Goal: Information Seeking & Learning: Compare options

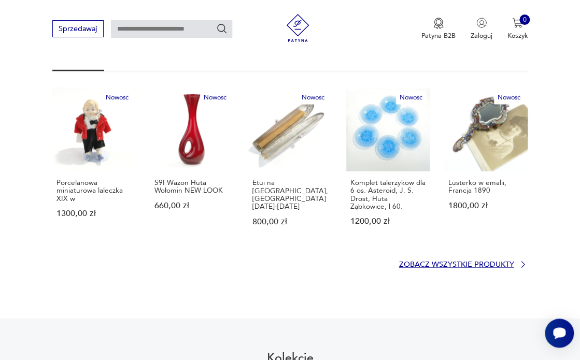
click at [441, 261] on p "Zobacz wszystkie produkty" at bounding box center [455, 264] width 115 height 6
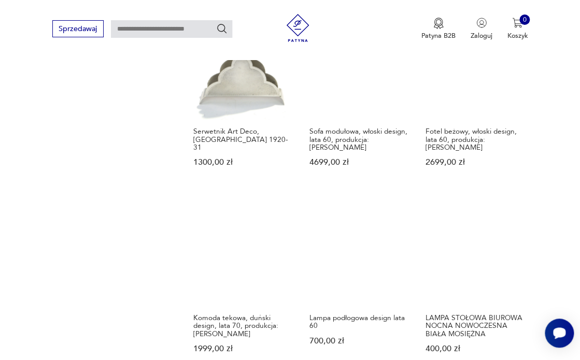
scroll to position [910, 0]
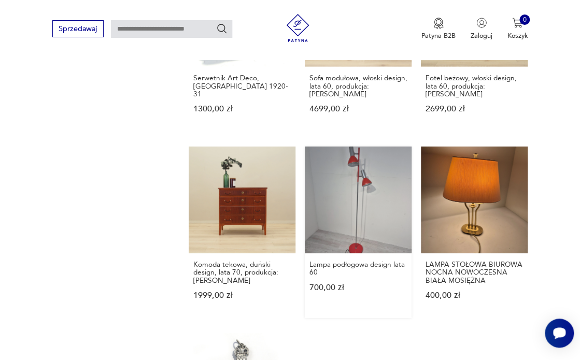
click at [351, 197] on link "Lampa podłogowa design lata 60 700,00 zł" at bounding box center [358, 233] width 107 height 172
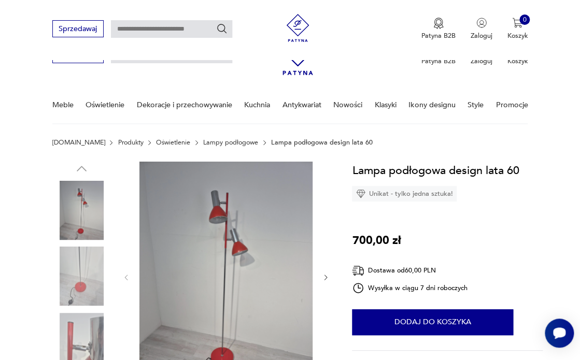
scroll to position [106, 0]
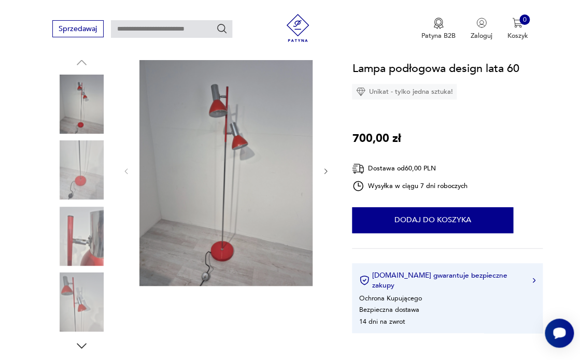
click at [220, 164] on img at bounding box center [225, 170] width 173 height 231
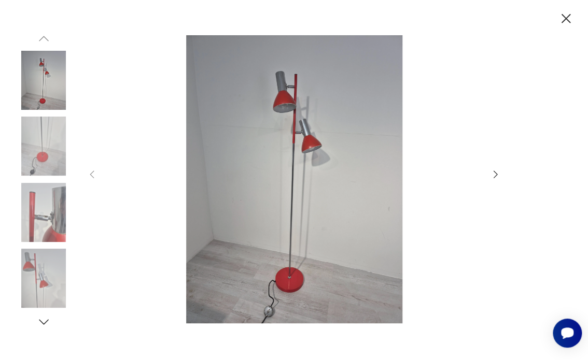
click at [39, 156] on img at bounding box center [43, 146] width 59 height 59
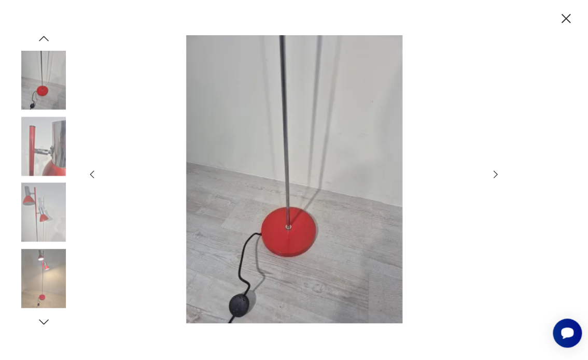
click at [37, 203] on img at bounding box center [43, 212] width 59 height 59
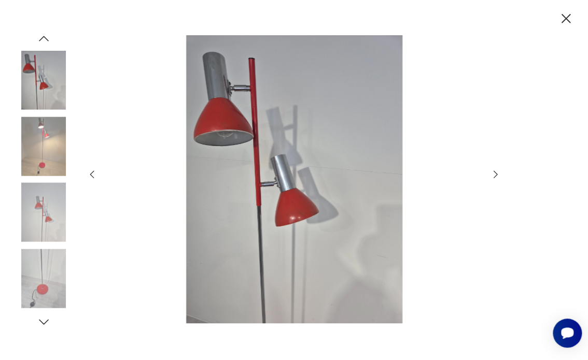
click at [36, 278] on img at bounding box center [43, 278] width 59 height 59
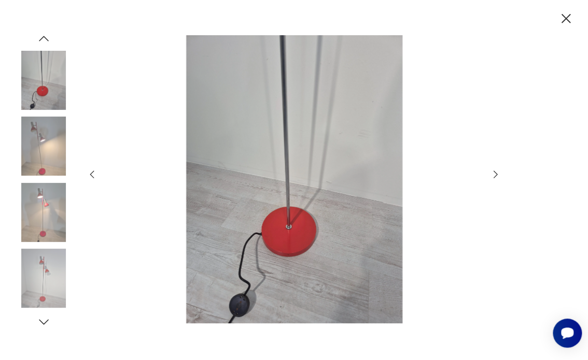
click at [47, 288] on img at bounding box center [43, 278] width 59 height 59
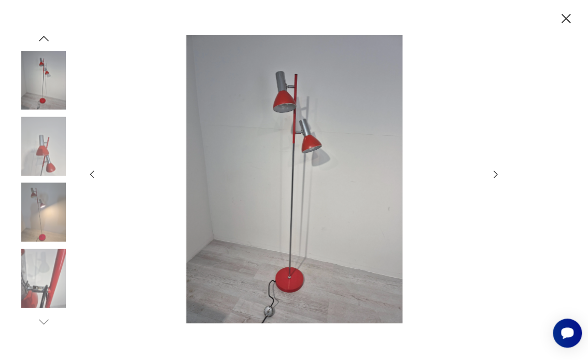
click at [50, 284] on img at bounding box center [43, 278] width 59 height 59
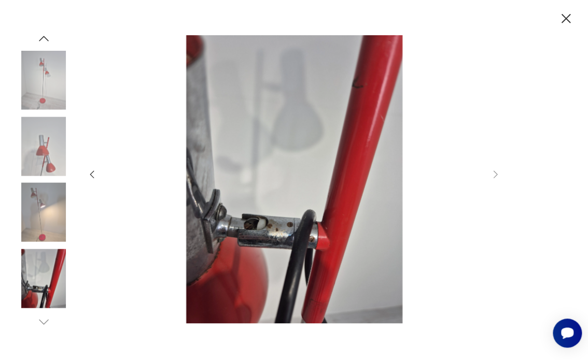
click at [566, 19] on icon "button" at bounding box center [566, 18] width 17 height 17
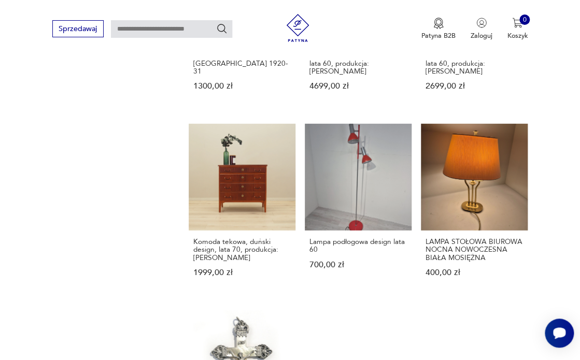
scroll to position [1075, 0]
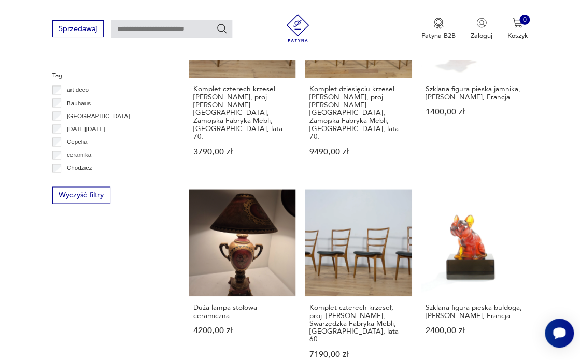
scroll to position [560, 0]
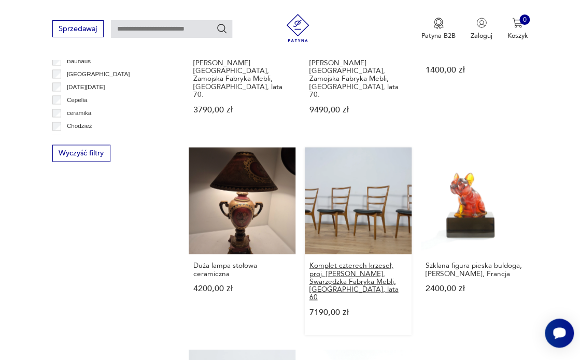
click at [349, 261] on h3 "Komplet czterech krzeseł, proj. [PERSON_NAME], Swarzędzka Fabryka Mebli, [GEOGR…" at bounding box center [358, 280] width 98 height 39
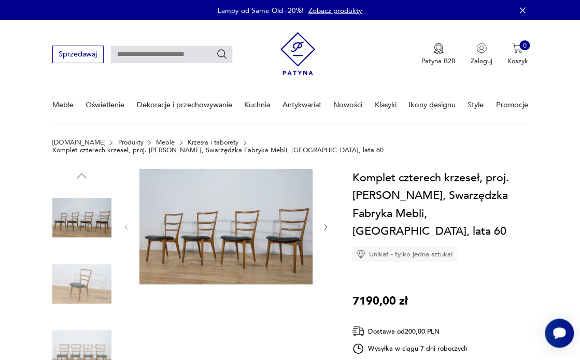
click at [82, 276] on img at bounding box center [81, 283] width 59 height 59
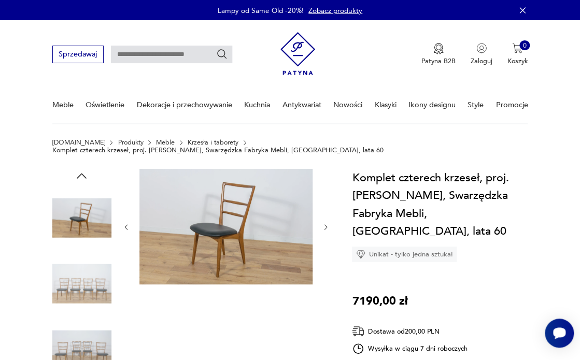
click at [210, 238] on img at bounding box center [225, 227] width 173 height 116
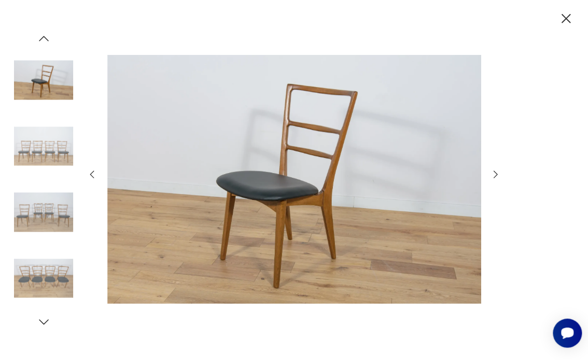
click at [496, 173] on icon "button" at bounding box center [495, 174] width 11 height 11
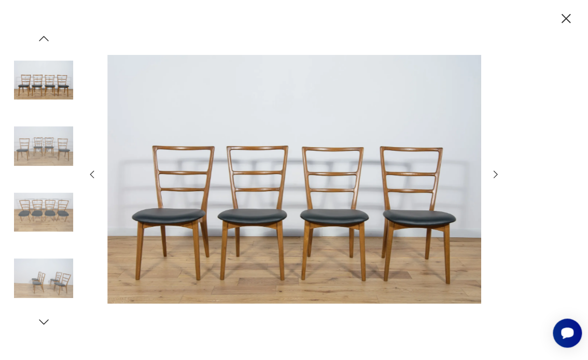
click at [496, 173] on icon "button" at bounding box center [495, 174] width 11 height 11
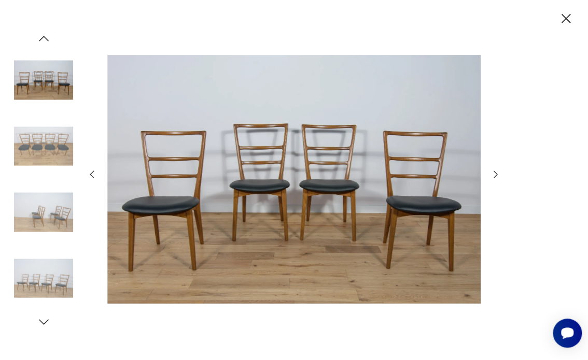
click at [496, 173] on icon "button" at bounding box center [495, 174] width 11 height 11
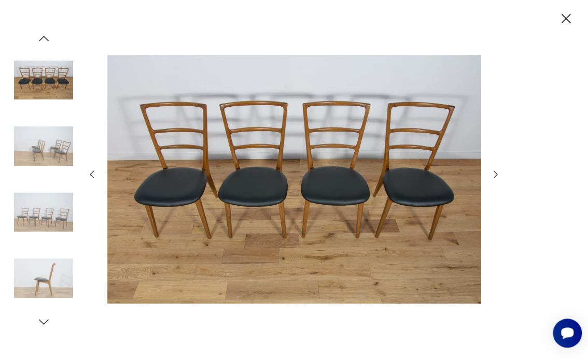
click at [495, 173] on icon "button" at bounding box center [495, 174] width 4 height 8
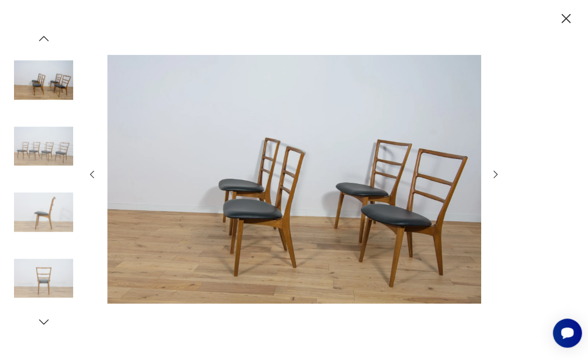
click at [564, 19] on icon "button" at bounding box center [565, 18] width 9 height 9
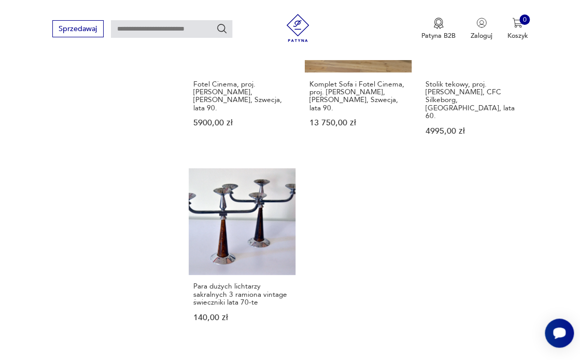
scroll to position [1157, 0]
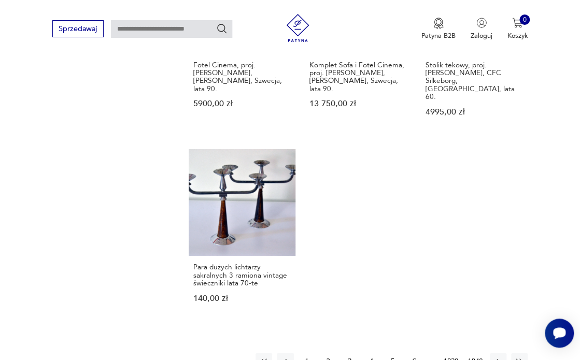
click at [350, 353] on button "3" at bounding box center [349, 361] width 17 height 17
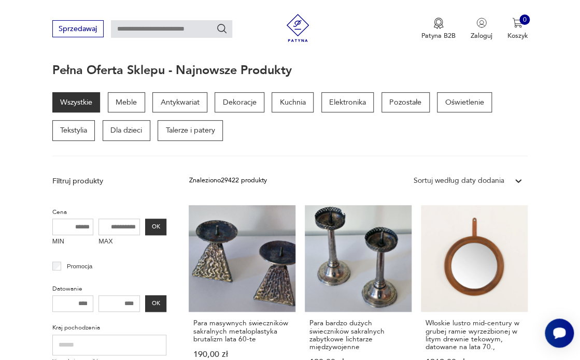
scroll to position [112, 0]
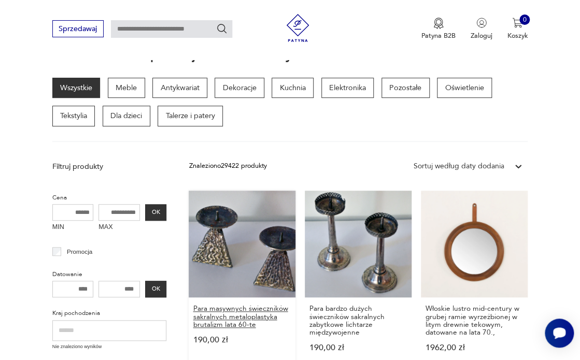
click at [220, 317] on h3 "Para masywnych świeczników sakralnych metaloplastyka brutalizm lata 60-te" at bounding box center [242, 317] width 98 height 24
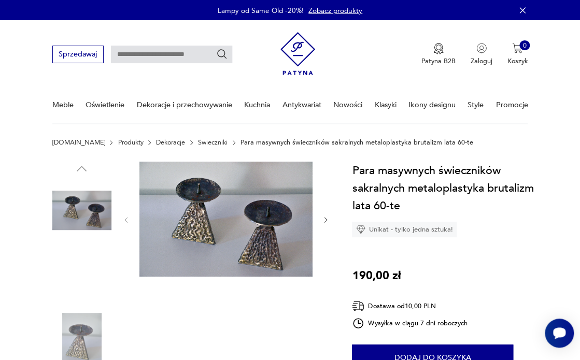
click at [219, 240] on img at bounding box center [225, 220] width 173 height 116
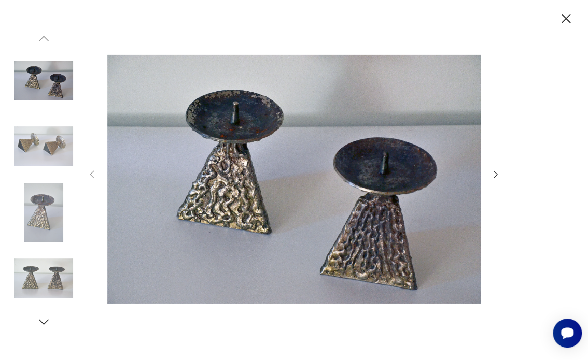
click at [34, 148] on img at bounding box center [43, 146] width 59 height 59
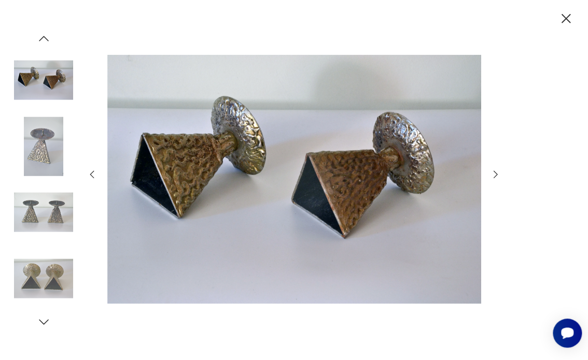
click at [44, 281] on img at bounding box center [43, 278] width 59 height 59
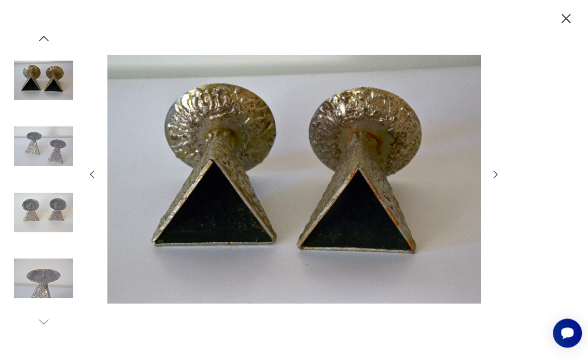
click at [46, 287] on img at bounding box center [43, 278] width 59 height 59
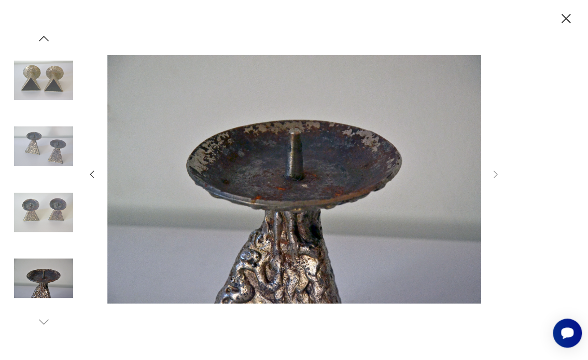
click at [52, 209] on img at bounding box center [43, 212] width 59 height 59
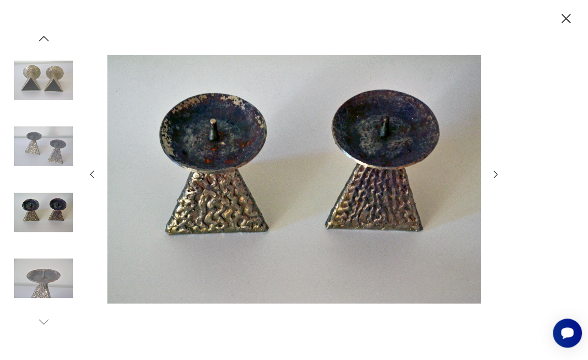
click at [44, 156] on img at bounding box center [43, 146] width 59 height 59
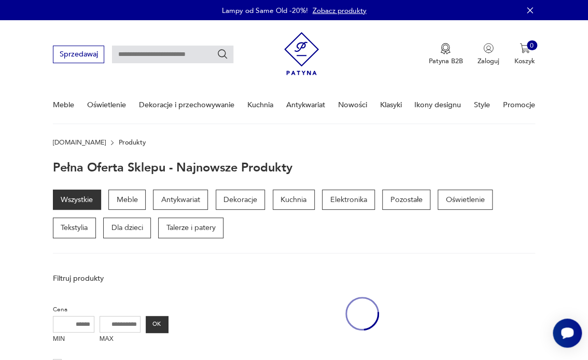
scroll to position [111, 0]
